Goal: Task Accomplishment & Management: Use online tool/utility

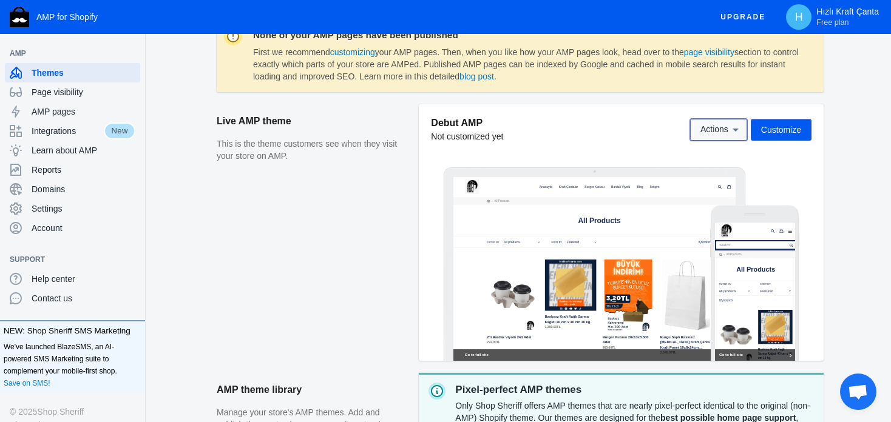
click at [733, 131] on icon at bounding box center [735, 130] width 12 height 12
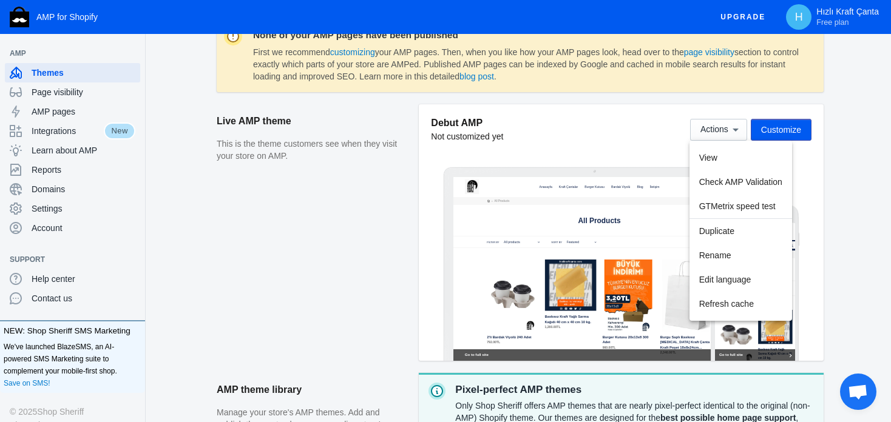
click at [412, 237] on div at bounding box center [445, 211] width 891 height 422
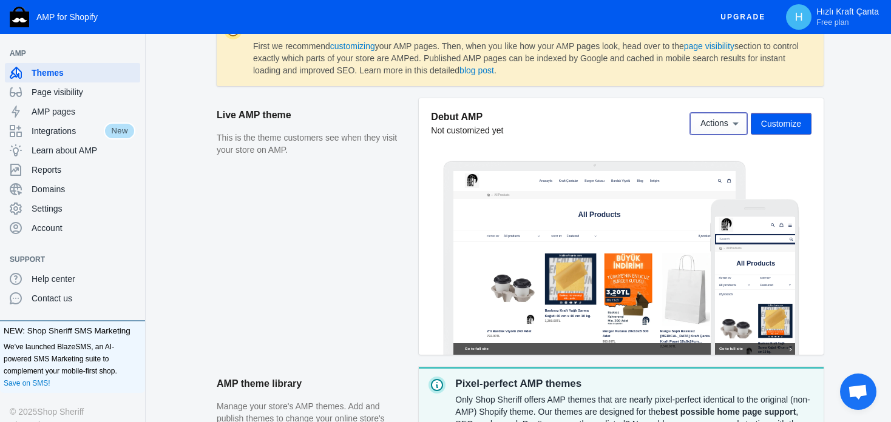
scroll to position [182, 0]
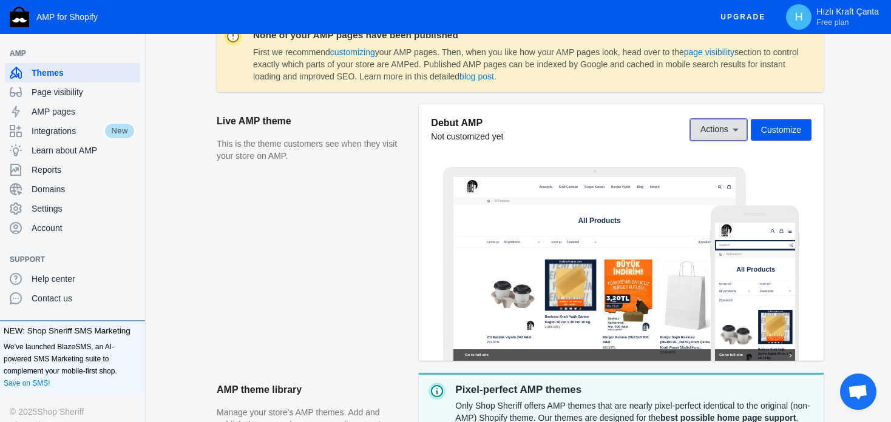
click at [720, 140] on button "Actions" at bounding box center [718, 130] width 57 height 22
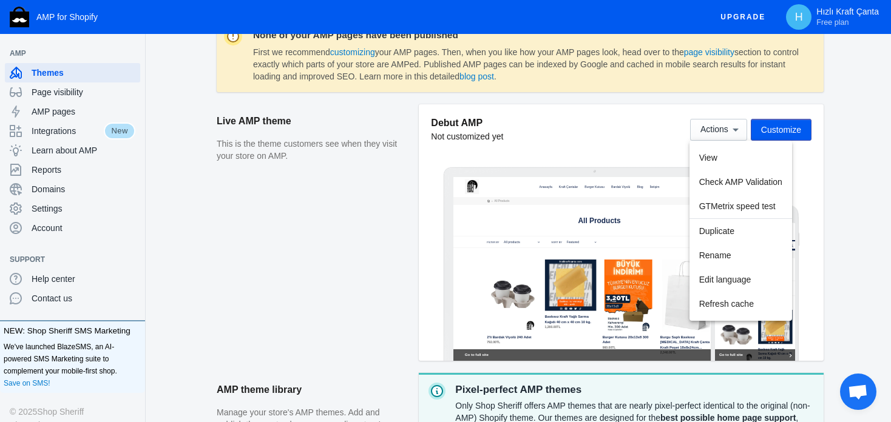
click at [764, 127] on div at bounding box center [445, 211] width 891 height 422
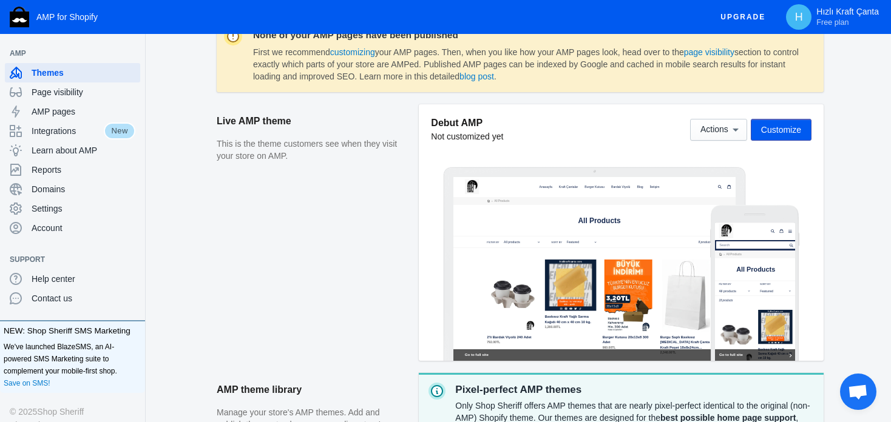
click at [767, 129] on span "Customize" at bounding box center [781, 130] width 40 height 10
click at [465, 210] on div at bounding box center [594, 269] width 283 height 184
click at [726, 129] on span "Actions" at bounding box center [714, 130] width 28 height 10
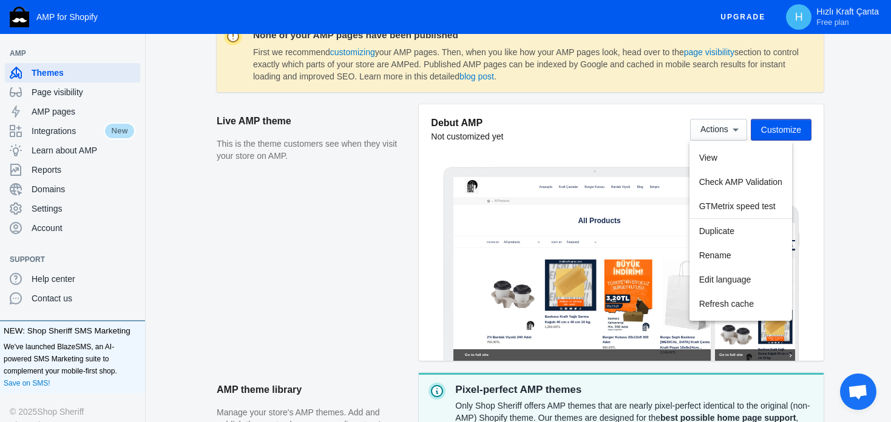
click at [767, 133] on div at bounding box center [445, 211] width 891 height 422
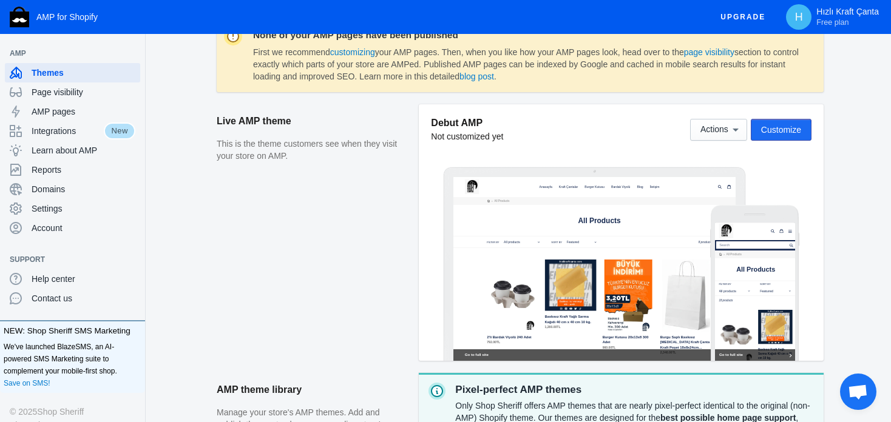
click at [767, 132] on span "Customize" at bounding box center [781, 130] width 40 height 10
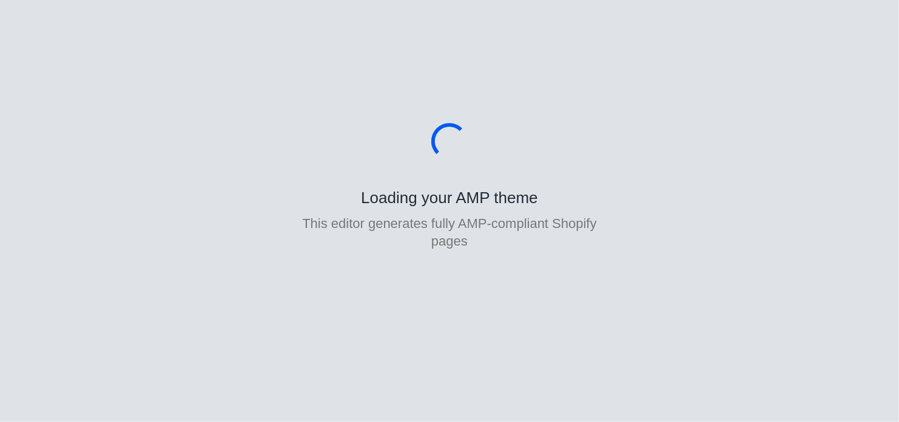
click at [755, 129] on body "Loading your AMP theme This editor generates fully AMP-compliant Shopify pages" at bounding box center [449, 211] width 899 height 422
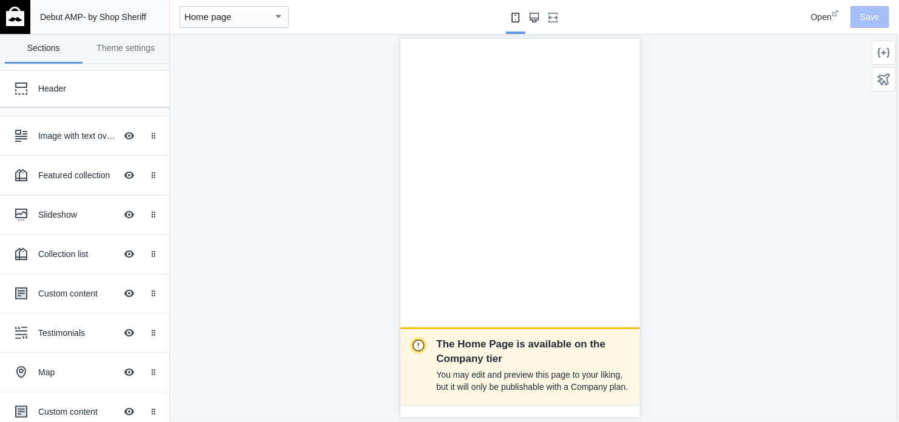
click at [535, 19] on icon "Large screen" at bounding box center [535, 18] width 10 height 10
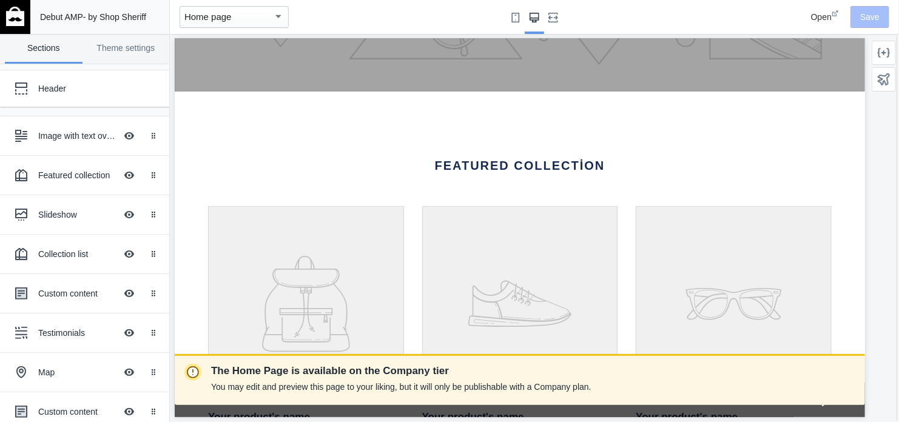
scroll to position [0, 490]
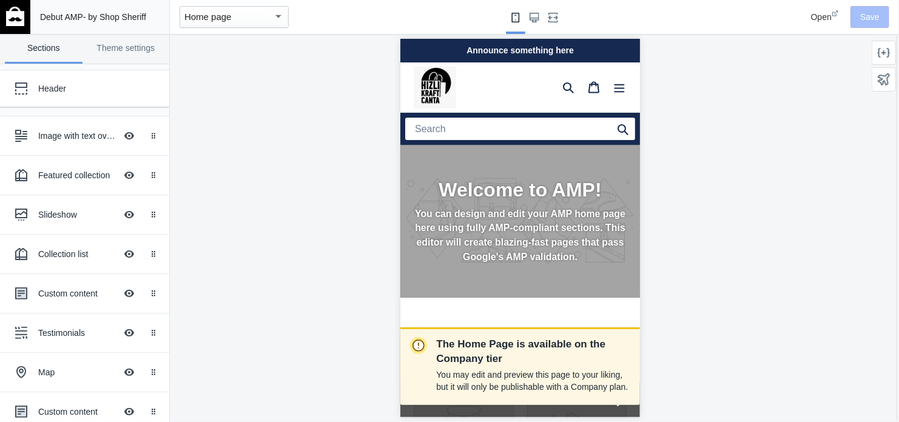
click at [438, 80] on img at bounding box center [434, 87] width 42 height 42
click at [820, 15] on span "Open" at bounding box center [821, 17] width 21 height 10
click at [531, 22] on button "Large screen" at bounding box center [534, 17] width 19 height 34
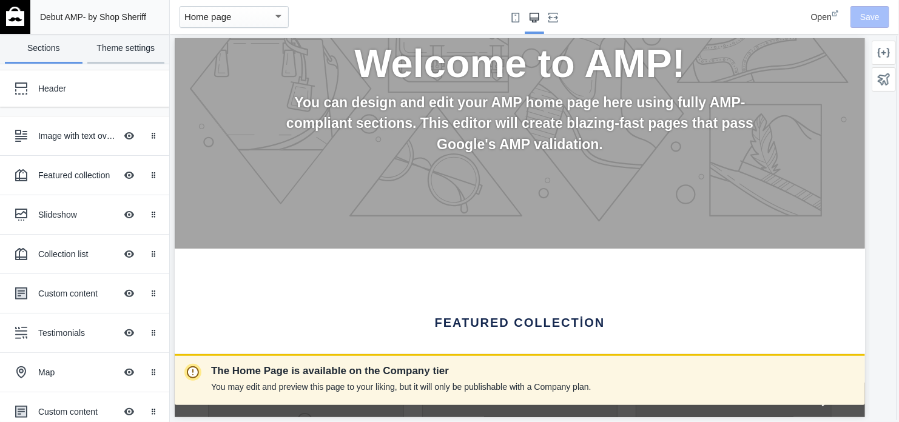
scroll to position [0, 0]
click at [105, 53] on link "Theme settings" at bounding box center [126, 49] width 78 height 30
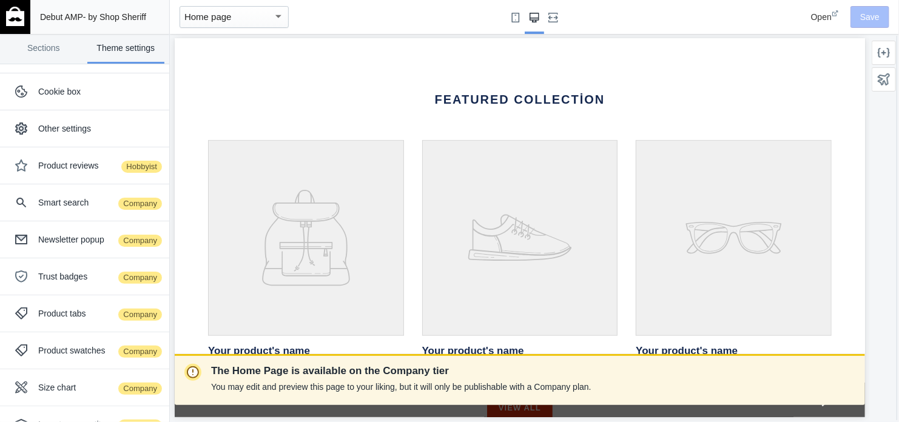
scroll to position [425, 0]
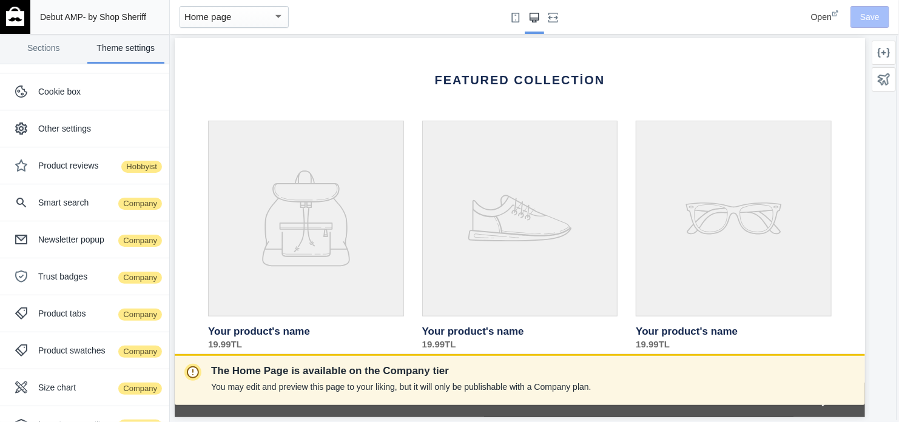
click at [289, 183] on link "Your product's name" at bounding box center [306, 235] width 196 height 231
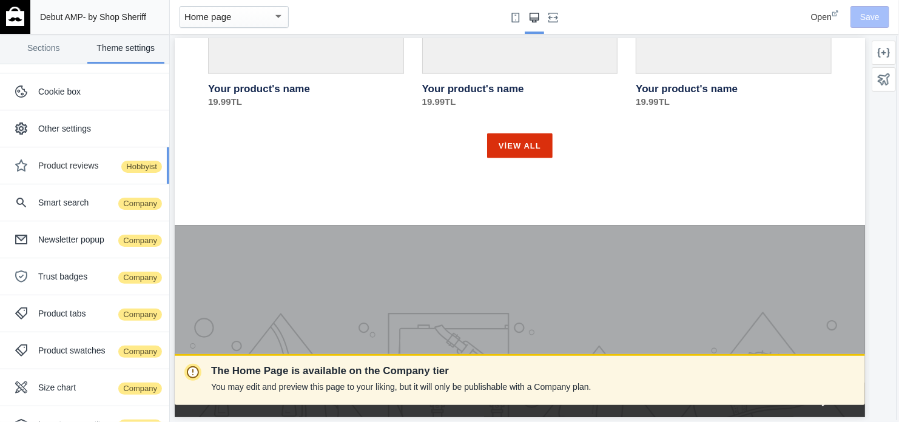
scroll to position [0, 0]
click at [89, 169] on div "Product reviews Hobbyist" at bounding box center [99, 166] width 122 height 12
